Goal: Task Accomplishment & Management: Manage account settings

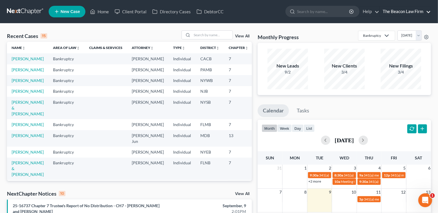
click at [416, 14] on link "The Beacon Law Firm" at bounding box center [405, 11] width 51 height 10
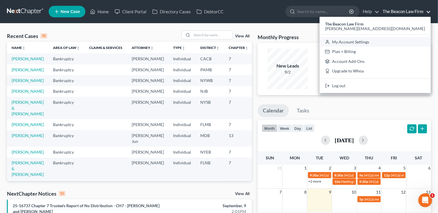
click at [398, 45] on link "My Account Settings" at bounding box center [375, 42] width 111 height 10
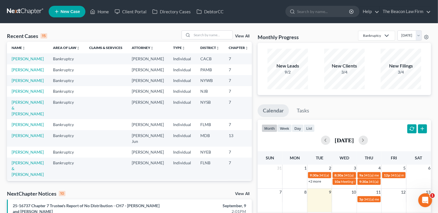
select select "24"
select select "9"
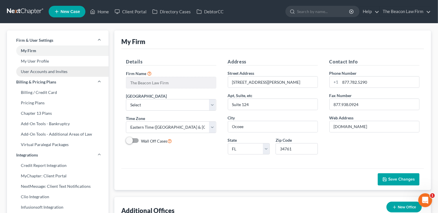
click at [57, 70] on link "User Accounts and Invites" at bounding box center [58, 71] width 102 height 10
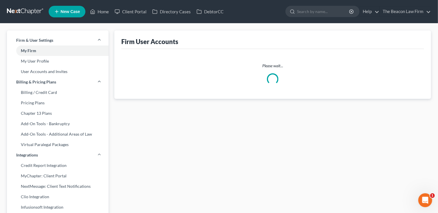
select select "0"
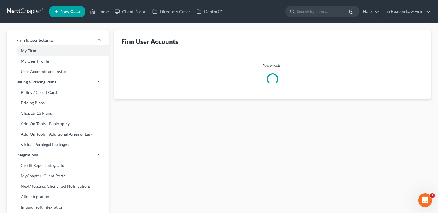
select select "1"
select select "0"
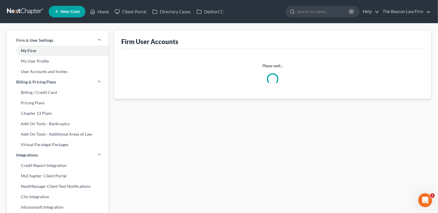
select select "0"
select select "1"
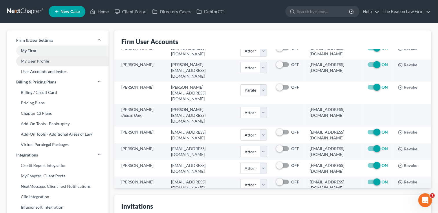
click at [61, 61] on link "My User Profile" at bounding box center [58, 61] width 102 height 10
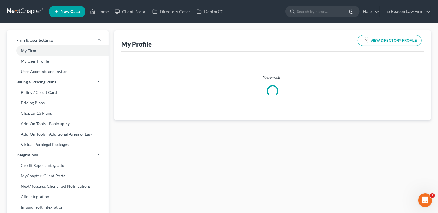
select select "3"
select select "4"
select select "attorney"
select select "1"
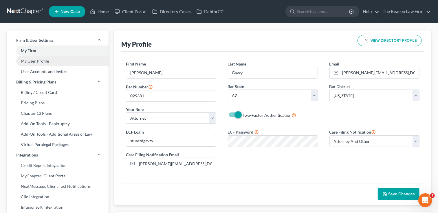
click at [50, 63] on link "My User Profile" at bounding box center [58, 61] width 102 height 10
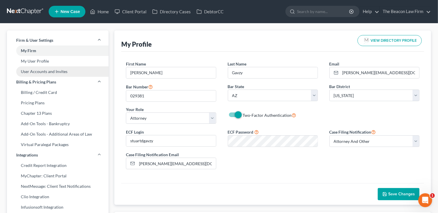
click at [58, 69] on link "User Accounts and Invites" at bounding box center [58, 71] width 102 height 10
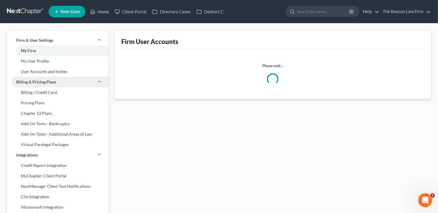
select select "0"
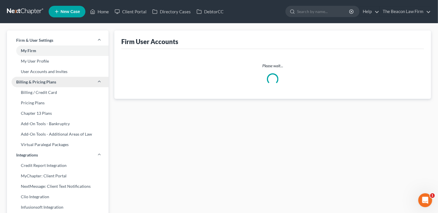
select select "1"
select select "0"
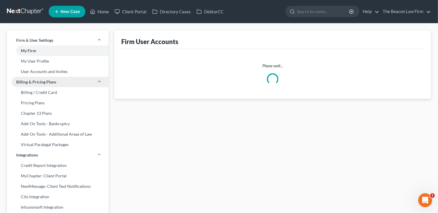
select select "0"
select select "1"
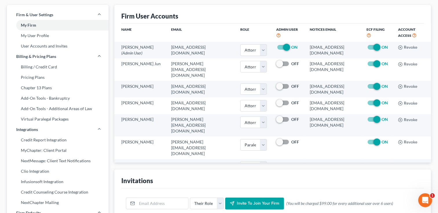
scroll to position [26, 0]
